Goal: Task Accomplishment & Management: Manage account settings

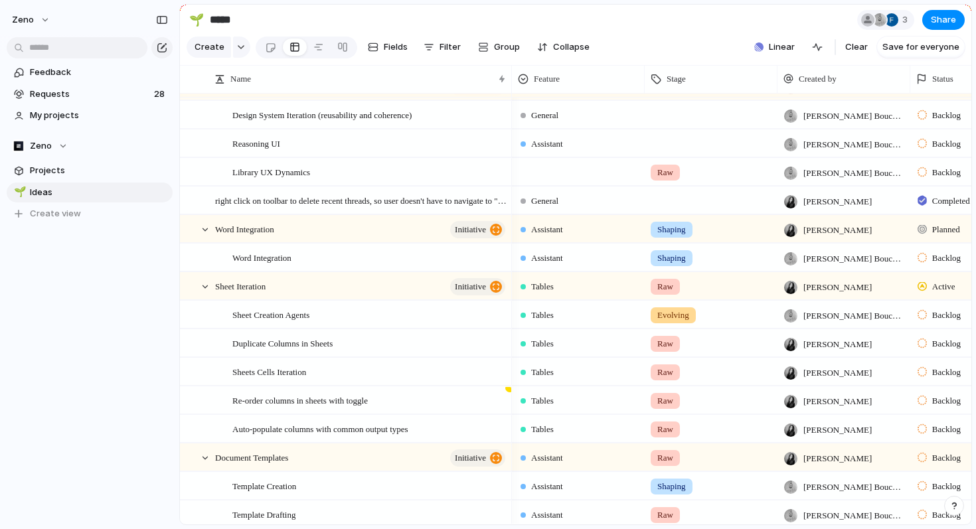
scroll to position [210, 0]
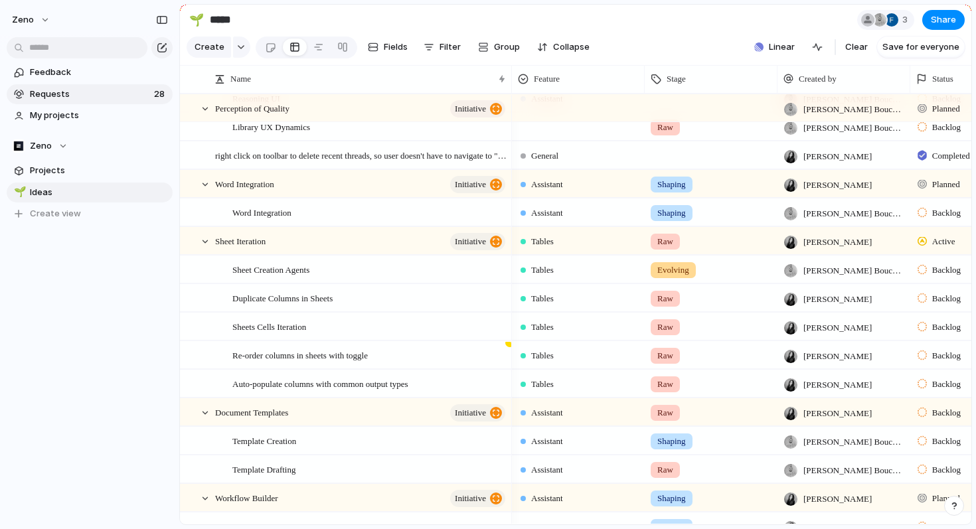
click at [74, 96] on span "Requests" at bounding box center [90, 94] width 120 height 13
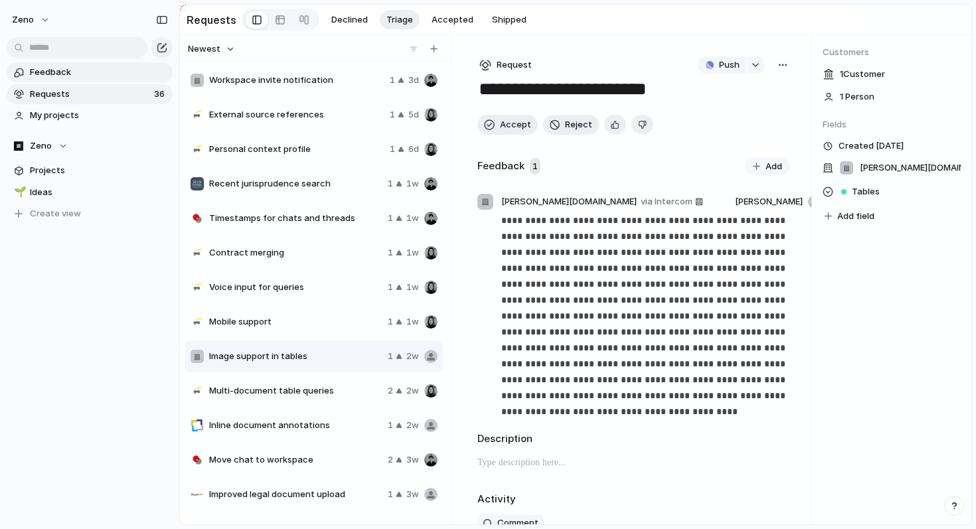
click at [92, 64] on link "Feedback" at bounding box center [90, 72] width 166 height 20
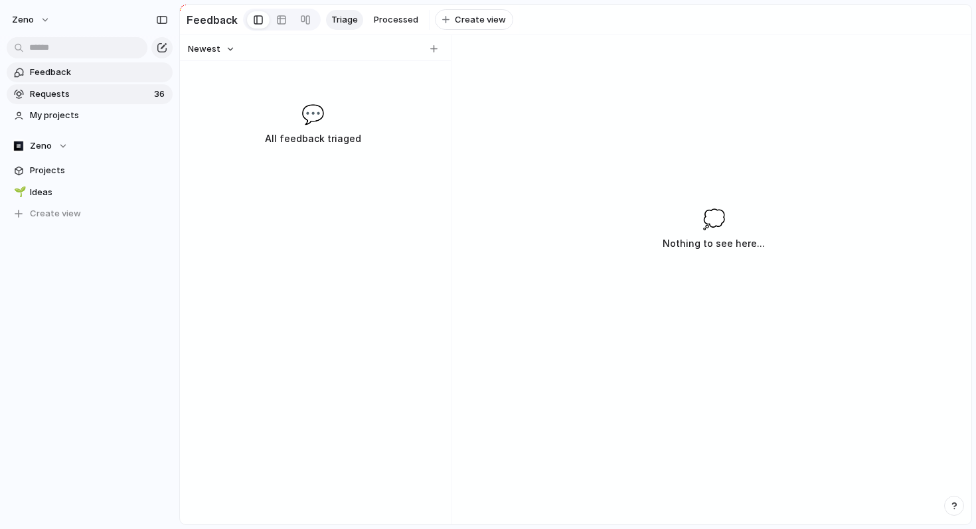
click at [75, 102] on link "Requests 36" at bounding box center [90, 94] width 166 height 20
